Goal: Check status: Check status

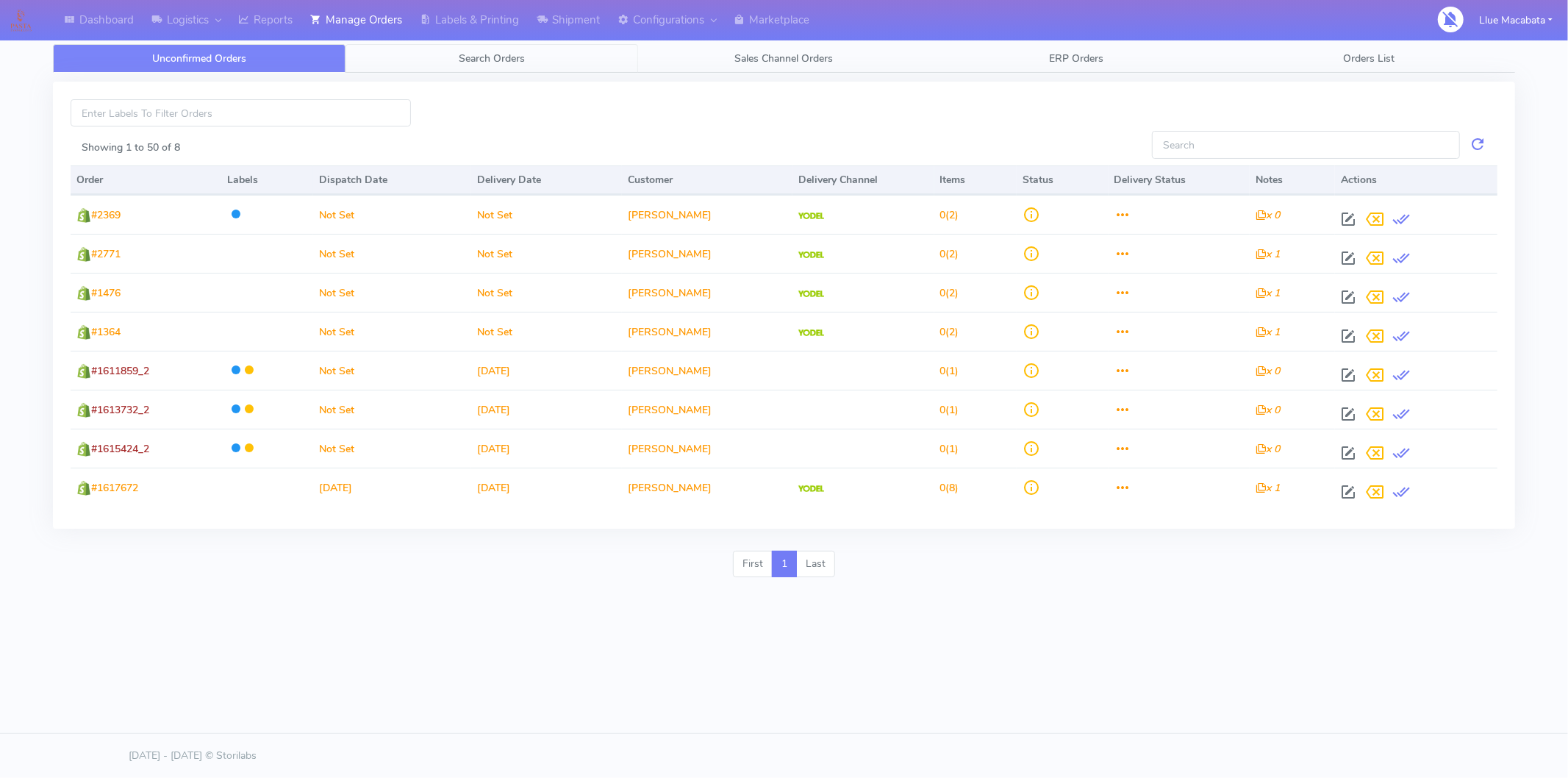
click at [499, 51] on span "Search Orders" at bounding box center [492, 58] width 66 height 14
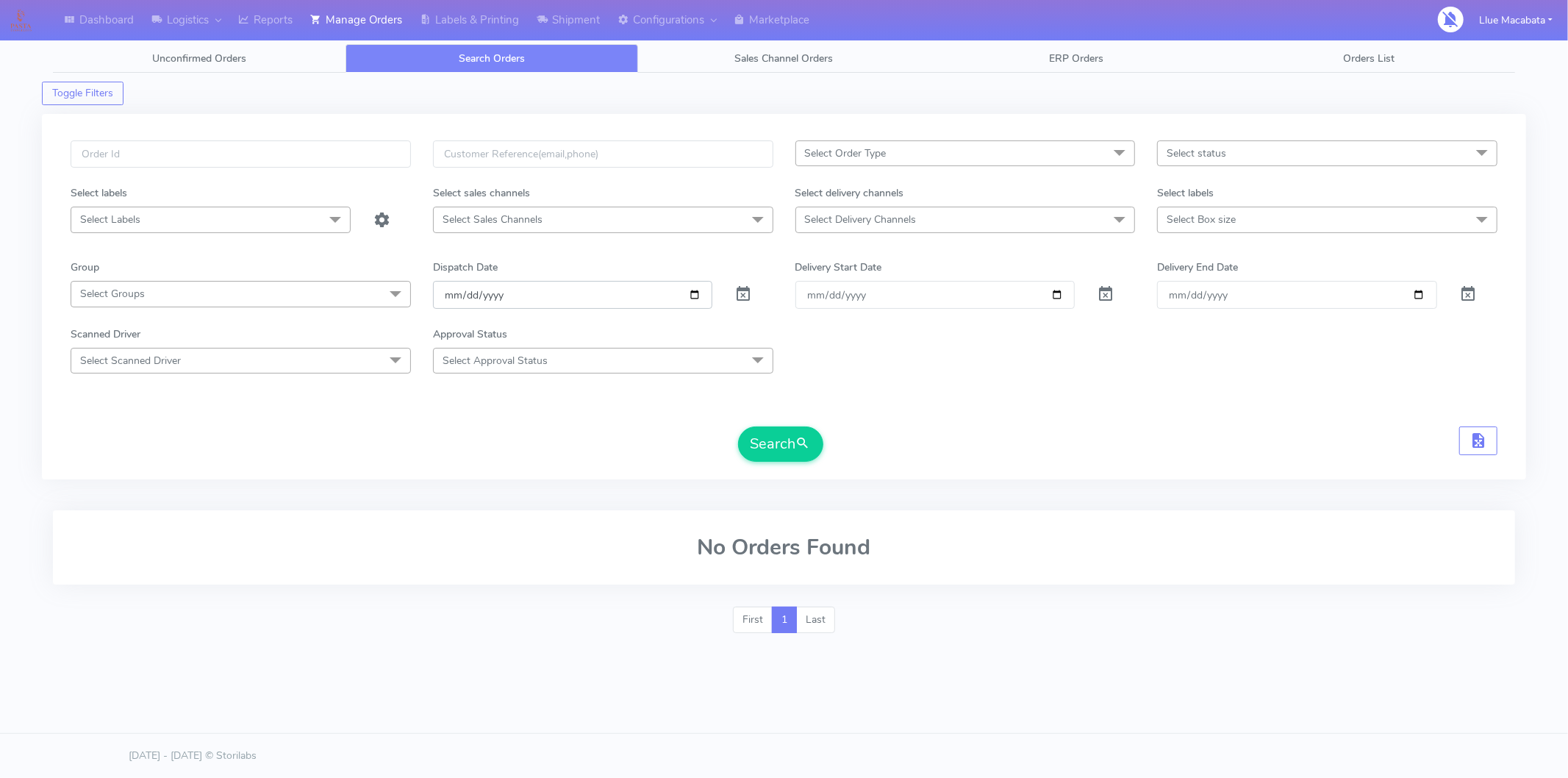
click at [453, 303] on input "date" at bounding box center [573, 295] width 280 height 27
click at [468, 298] on input "date" at bounding box center [573, 295] width 280 height 27
click at [490, 300] on input "date" at bounding box center [573, 295] width 280 height 27
click at [143, 165] on input "text" at bounding box center [241, 154] width 340 height 27
paste input "1617149A"
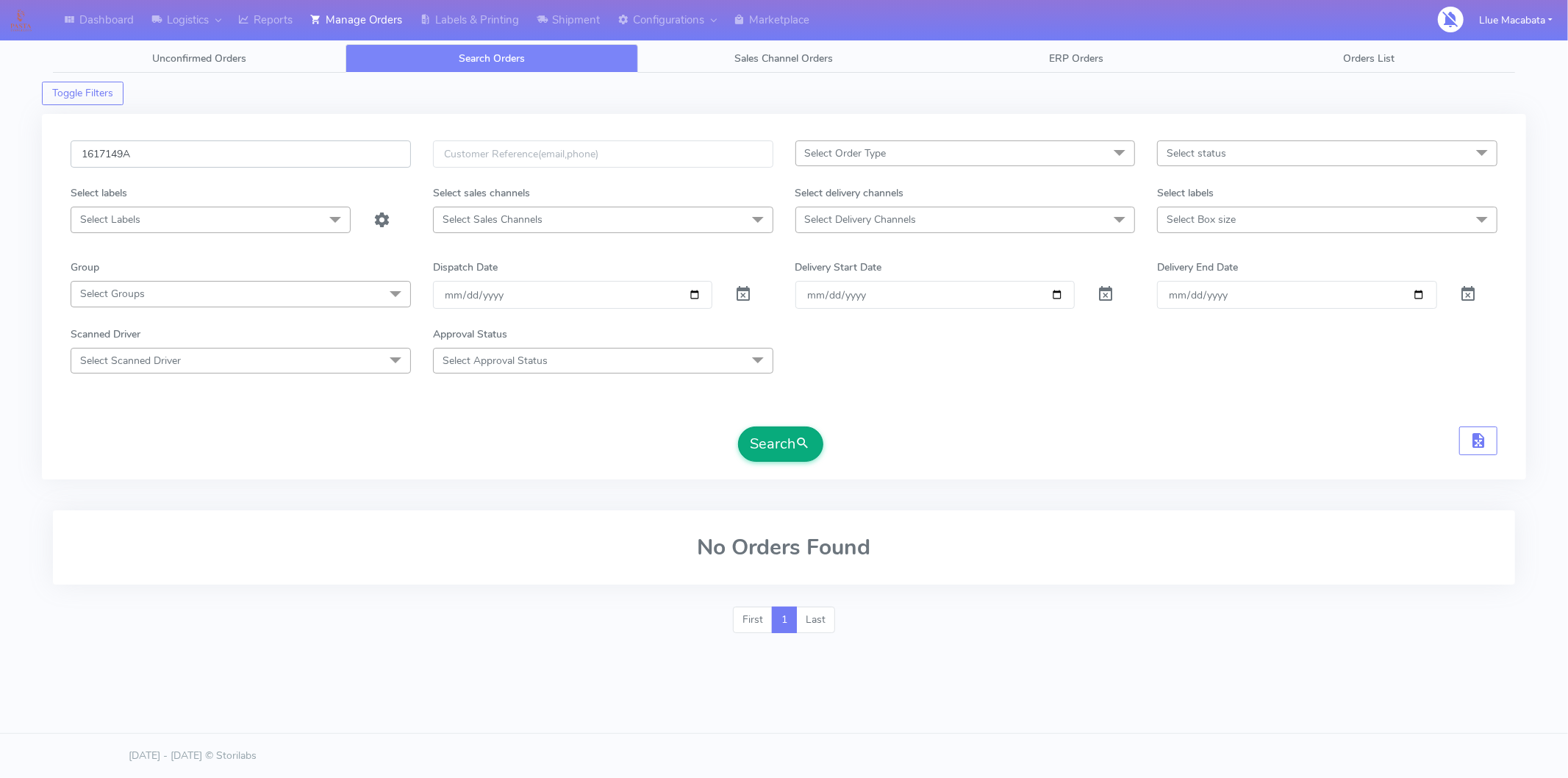
type input "1617149A"
click at [780, 443] on button "Search" at bounding box center [781, 444] width 85 height 36
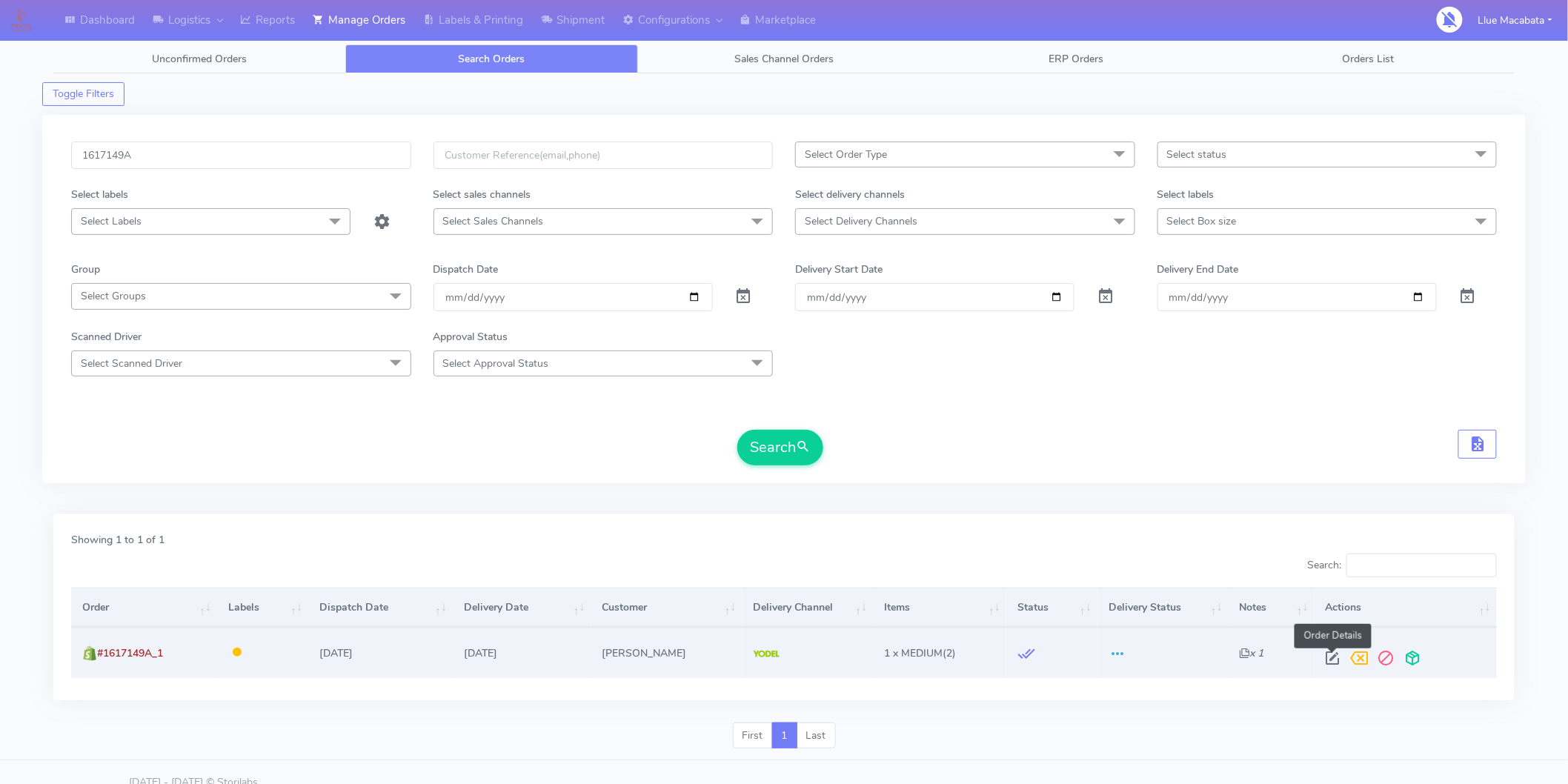
click at [1322, 656] on span at bounding box center [1332, 661] width 26 height 14
select select "5"
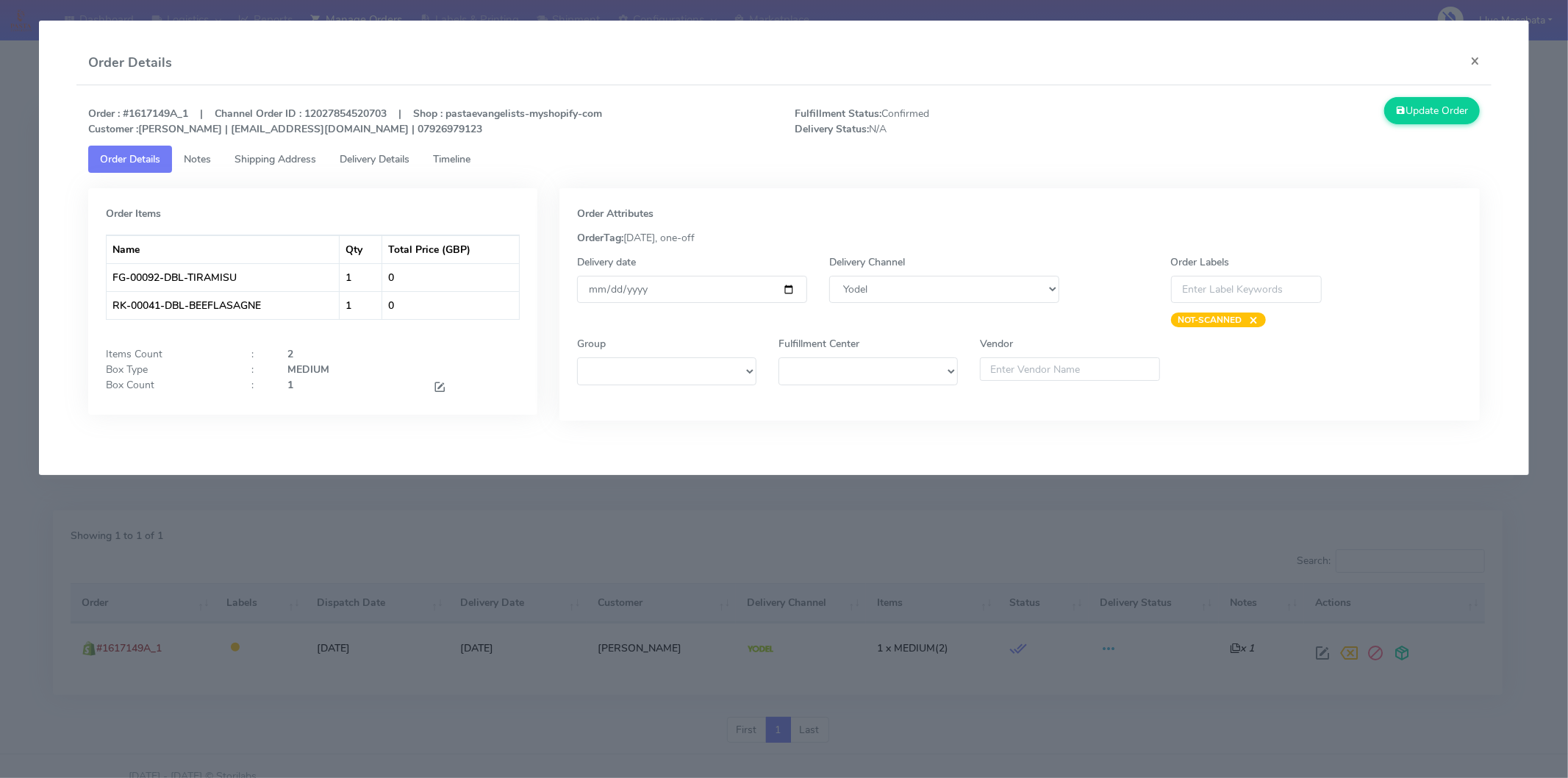
click at [442, 157] on span "Timeline" at bounding box center [451, 158] width 38 height 14
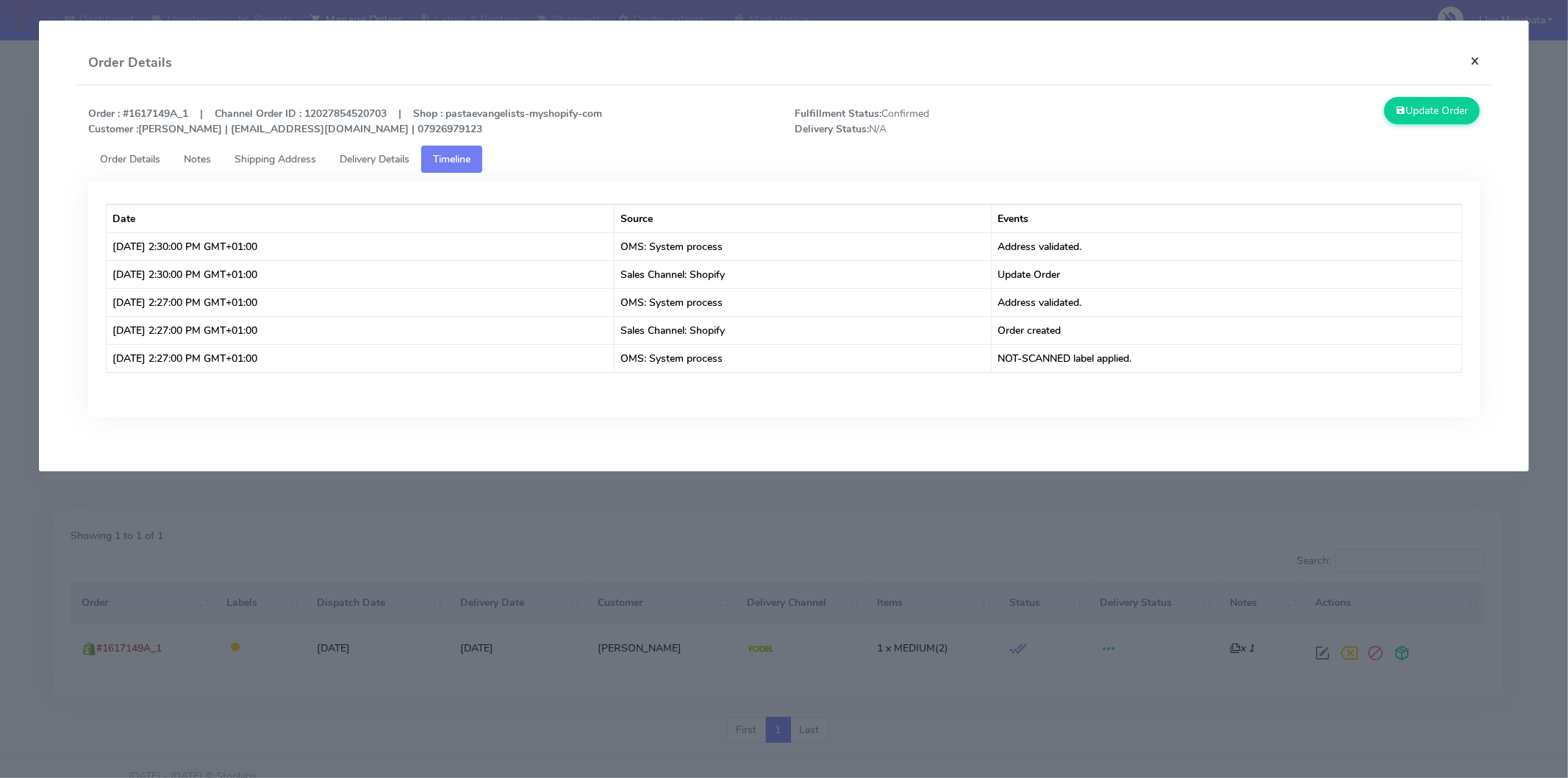
click at [1411, 62] on button "×" at bounding box center [1475, 61] width 33 height 39
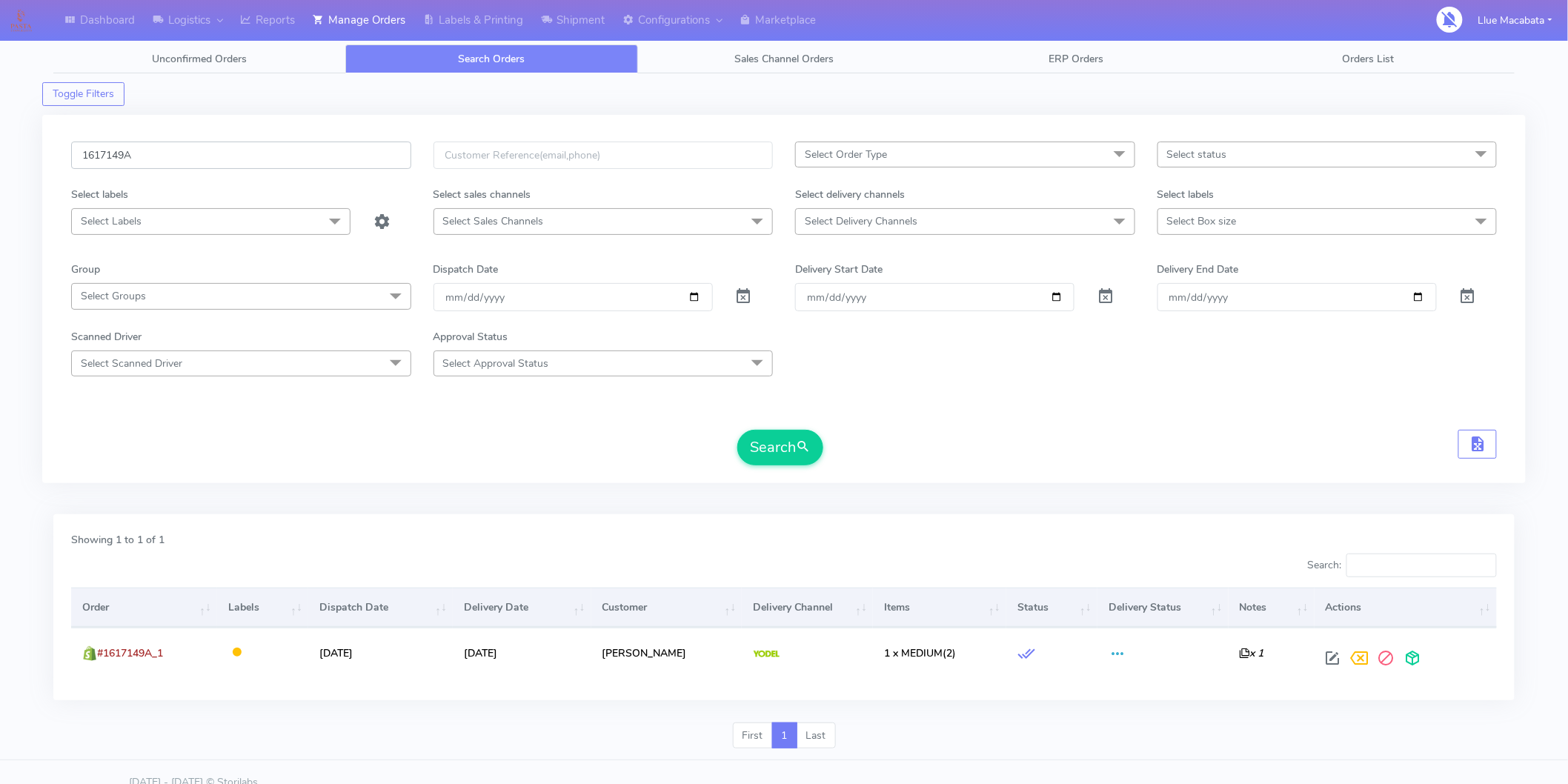
click at [197, 157] on input "1617149A" at bounding box center [241, 155] width 340 height 27
paste input "920"
type input "1617920"
click at [764, 439] on button "Search" at bounding box center [780, 447] width 86 height 36
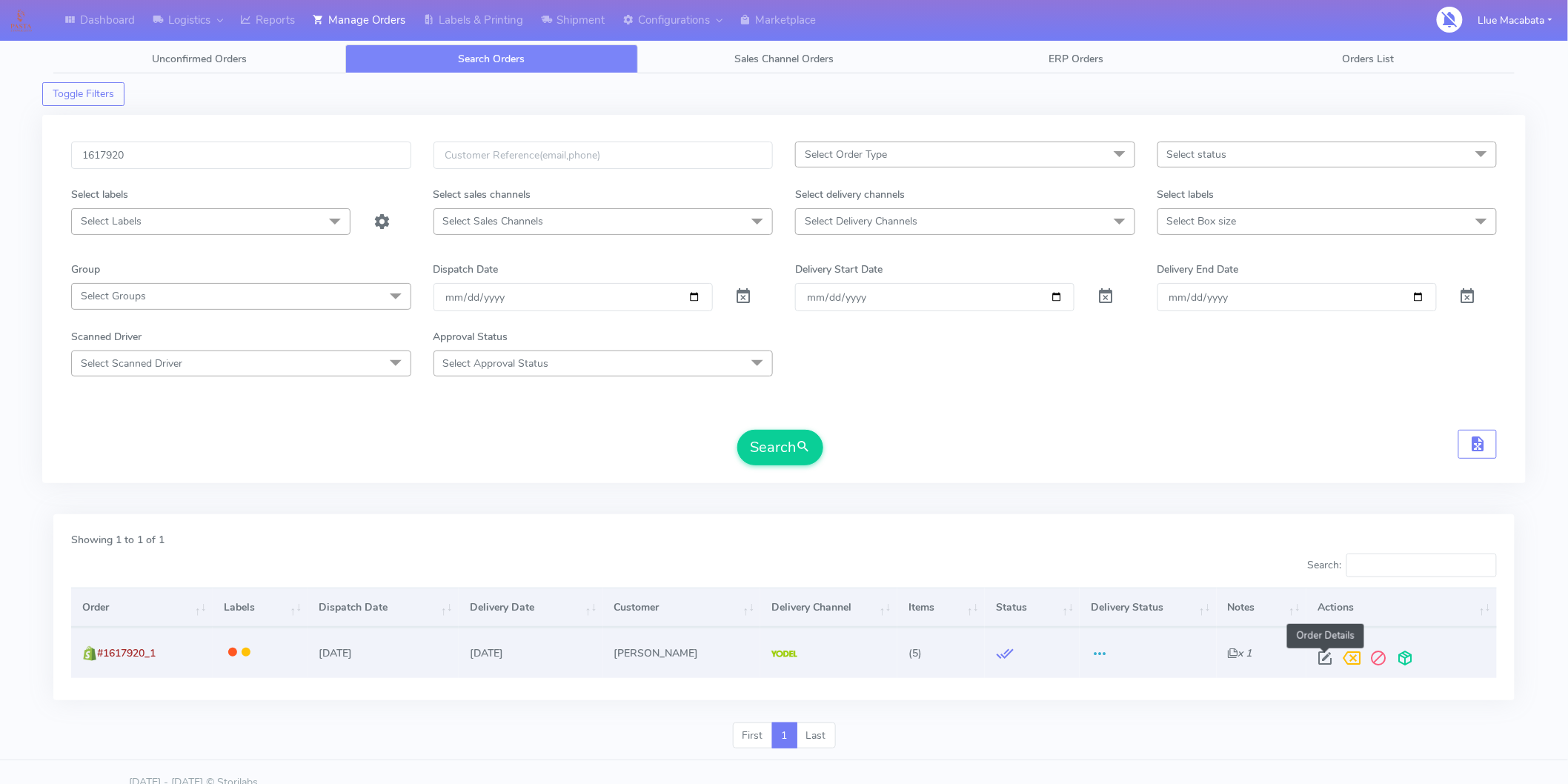
click at [1329, 657] on span at bounding box center [1325, 661] width 26 height 14
select select "5"
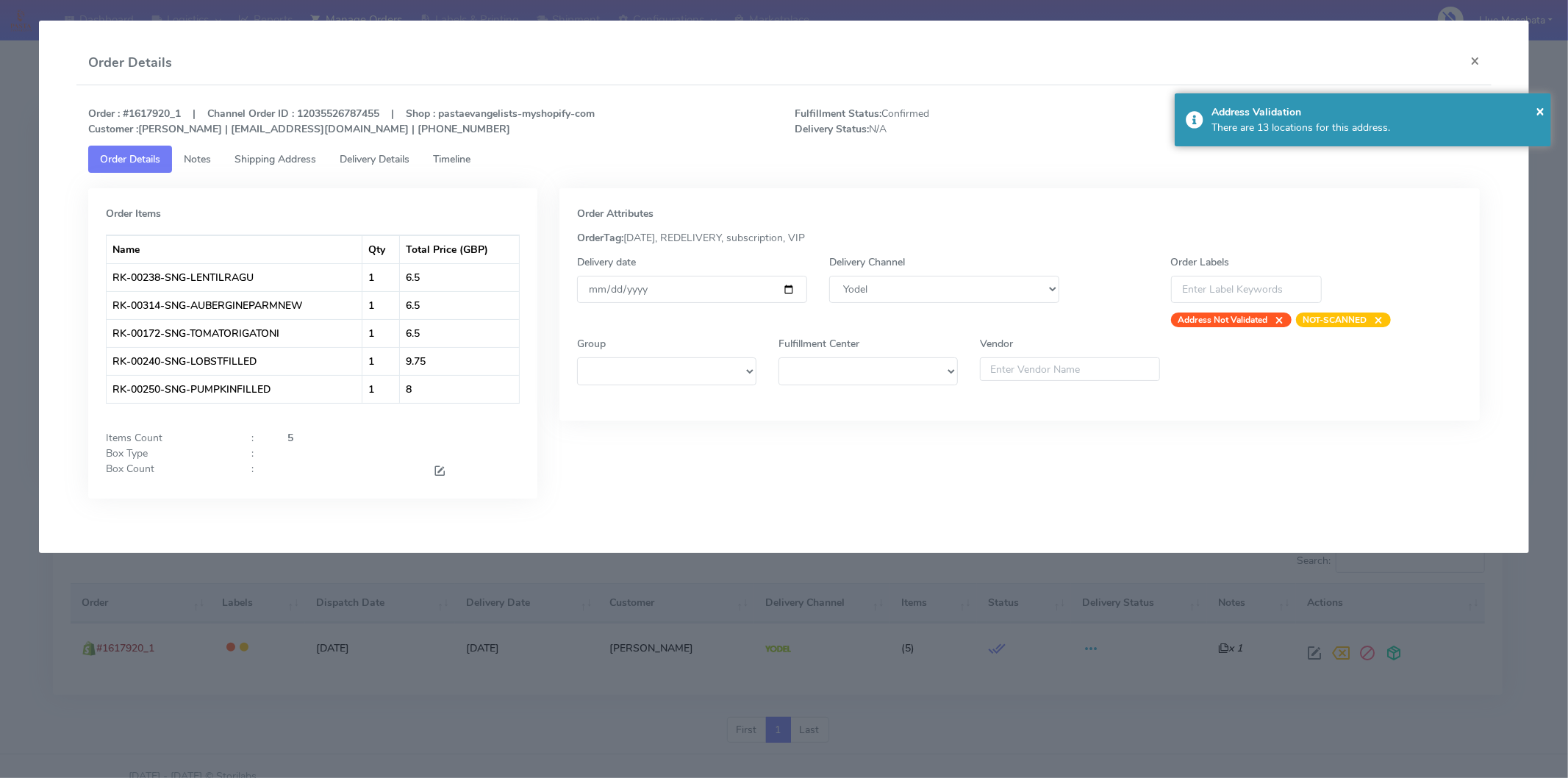
click at [468, 162] on span "Timeline" at bounding box center [451, 158] width 38 height 14
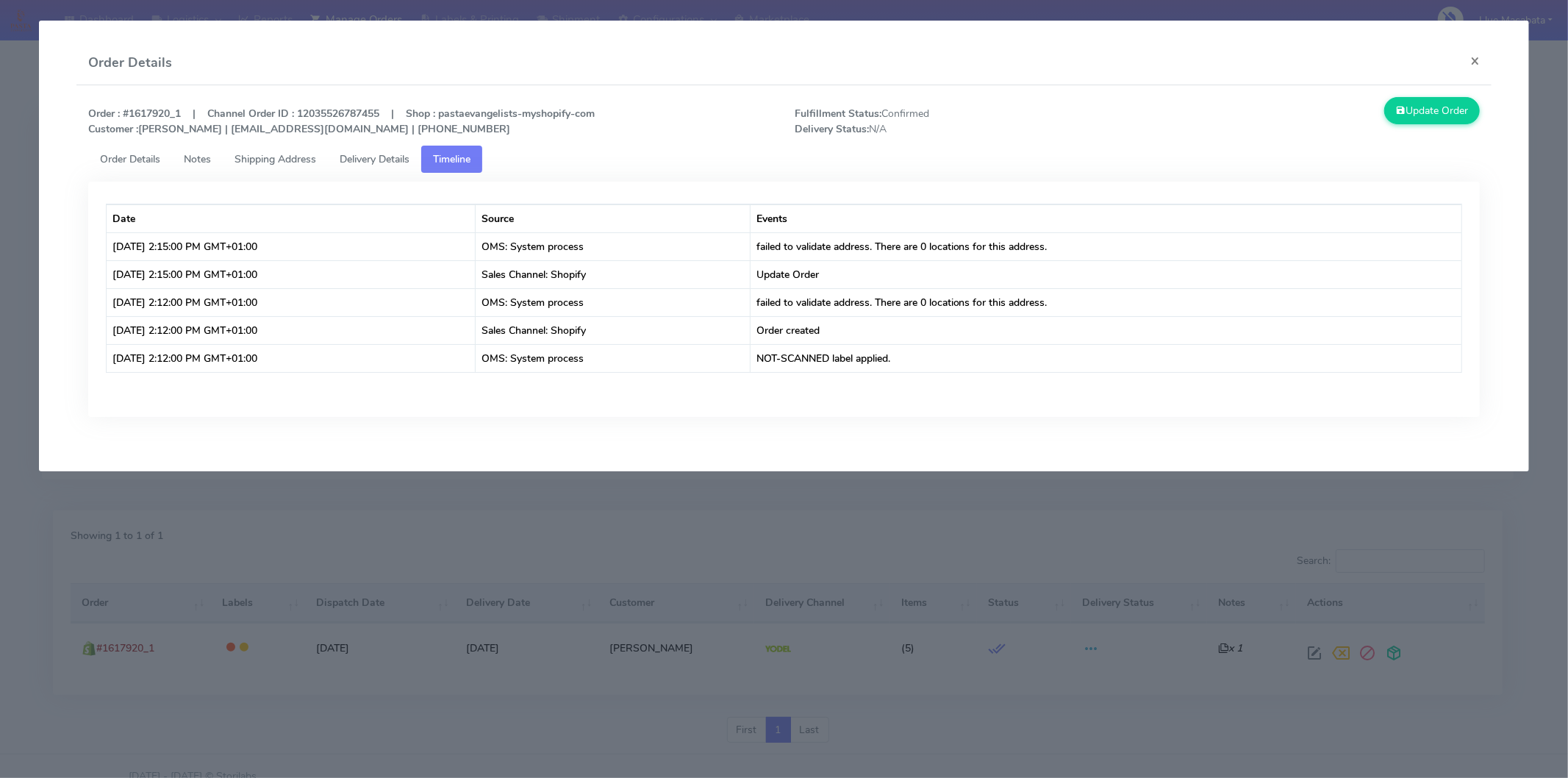
click at [377, 162] on span "Delivery Details" at bounding box center [375, 158] width 70 height 14
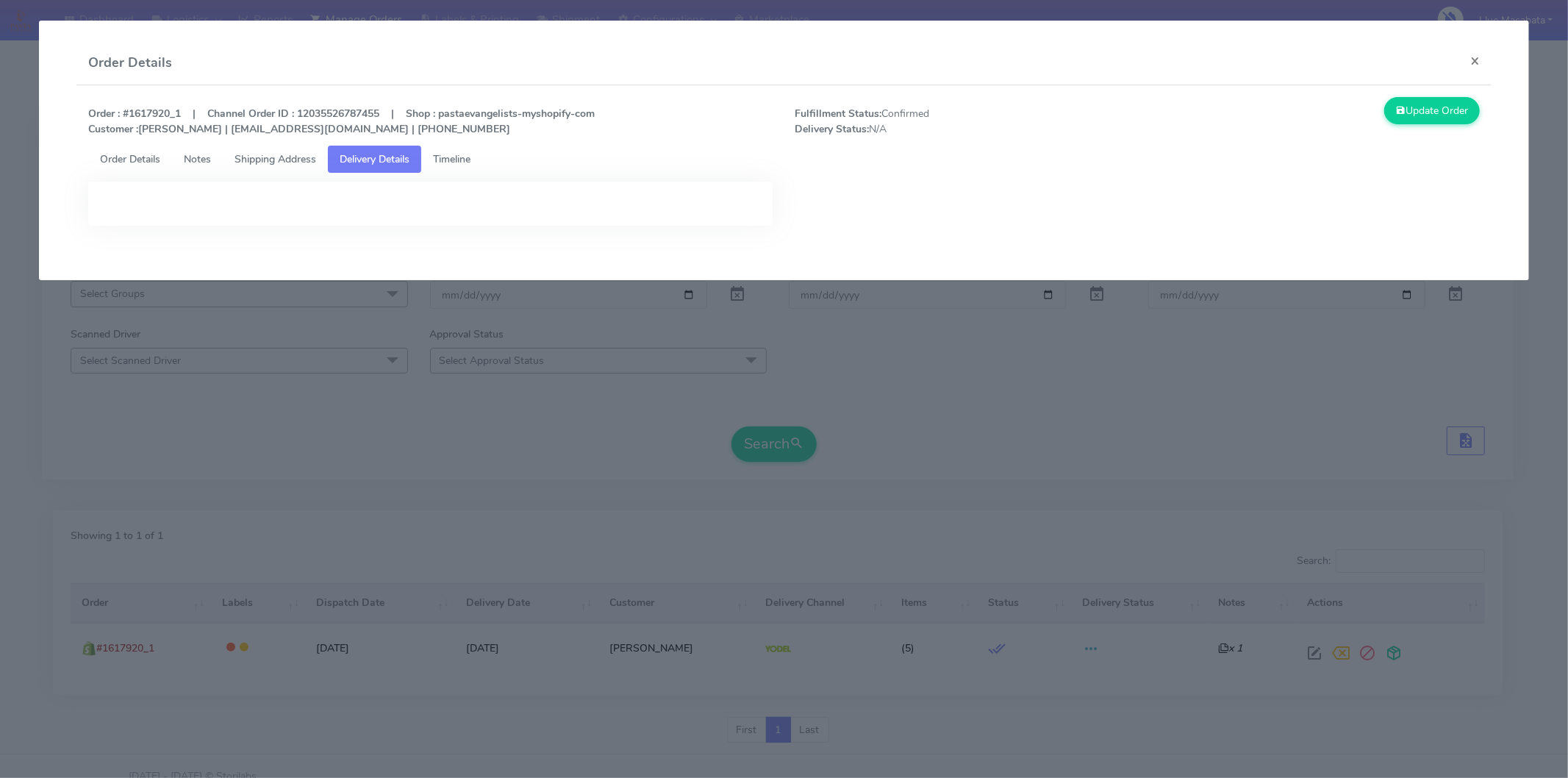
click at [291, 152] on span "Shipping Address" at bounding box center [275, 158] width 81 height 14
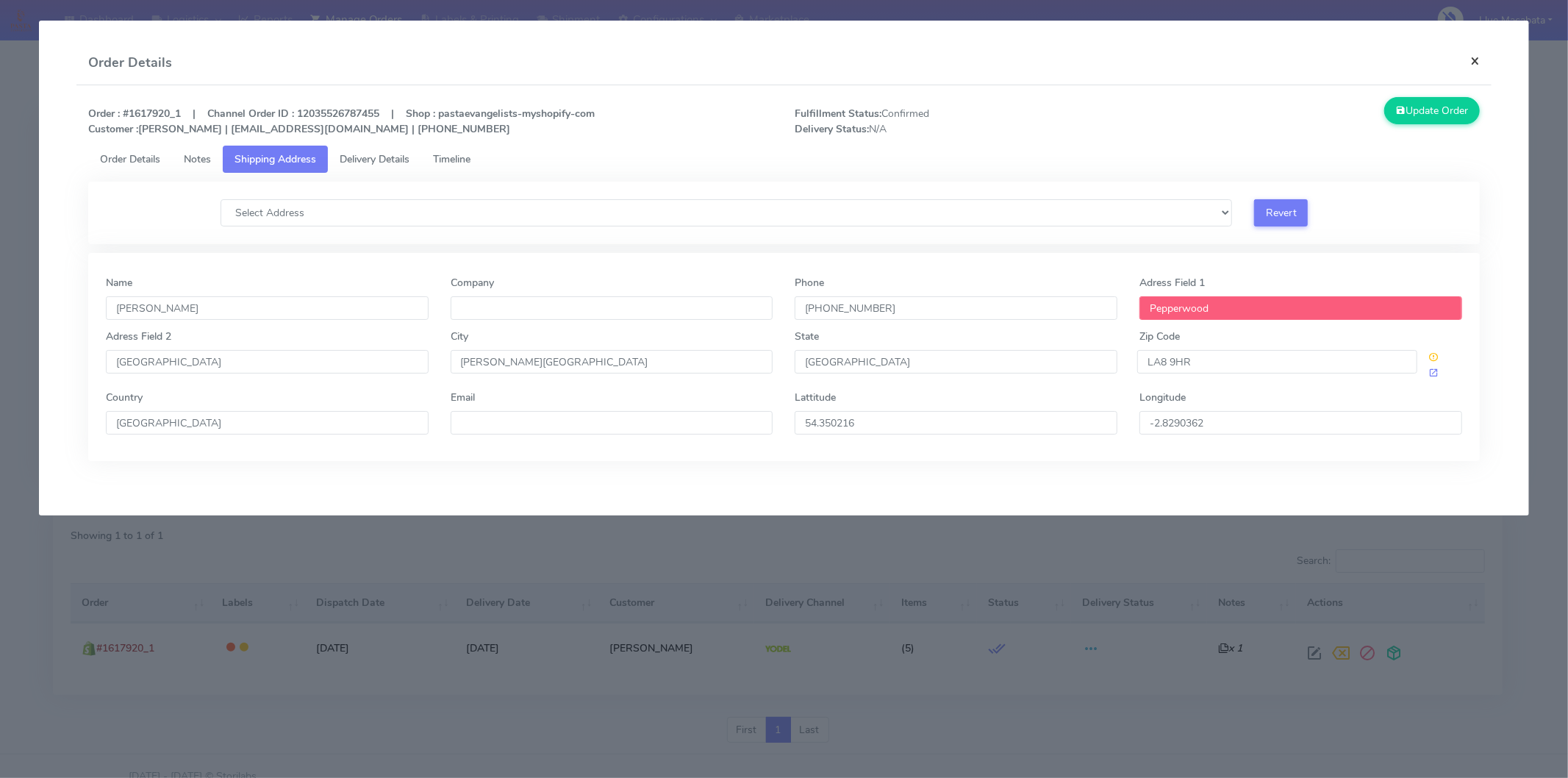
click at [1411, 56] on button "×" at bounding box center [1475, 61] width 33 height 39
